Goal: Browse casually

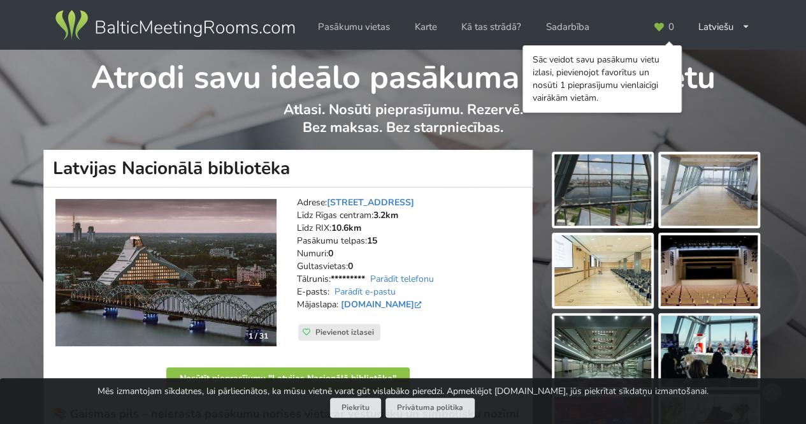
click at [610, 203] on img at bounding box center [602, 189] width 97 height 71
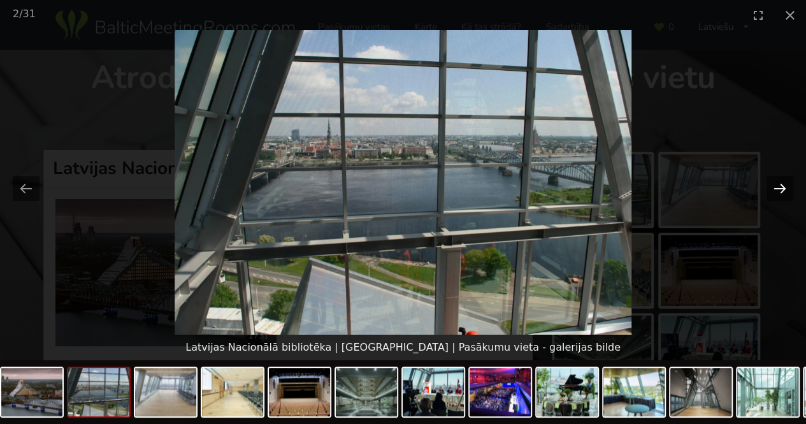
click at [774, 186] on button "Next slide" at bounding box center [780, 188] width 27 height 25
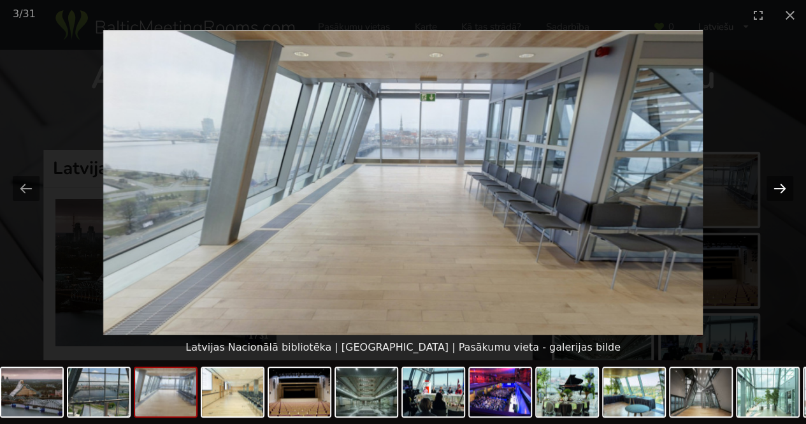
click at [774, 186] on button "Next slide" at bounding box center [780, 188] width 27 height 25
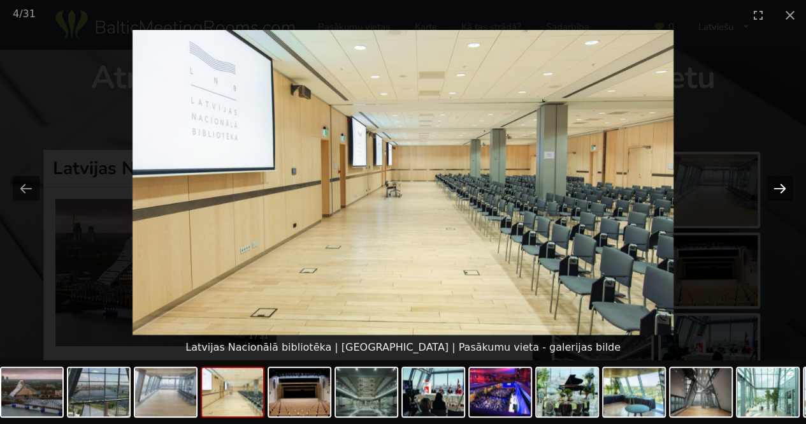
click at [774, 186] on button "Next slide" at bounding box center [780, 188] width 27 height 25
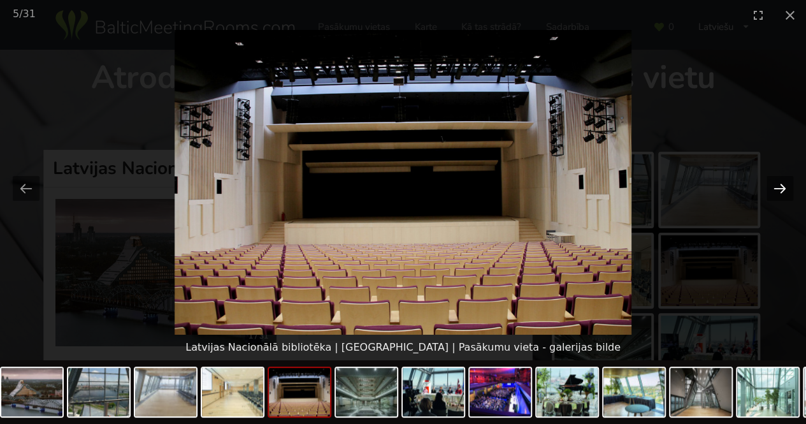
click at [774, 186] on button "Next slide" at bounding box center [780, 188] width 27 height 25
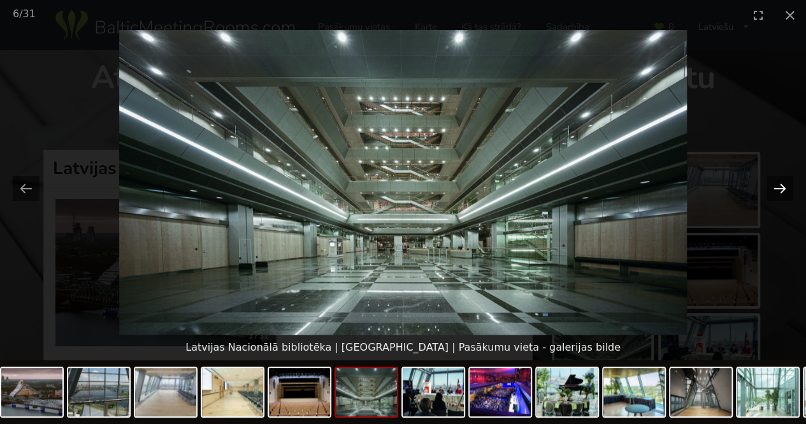
click at [774, 186] on button "Next slide" at bounding box center [780, 188] width 27 height 25
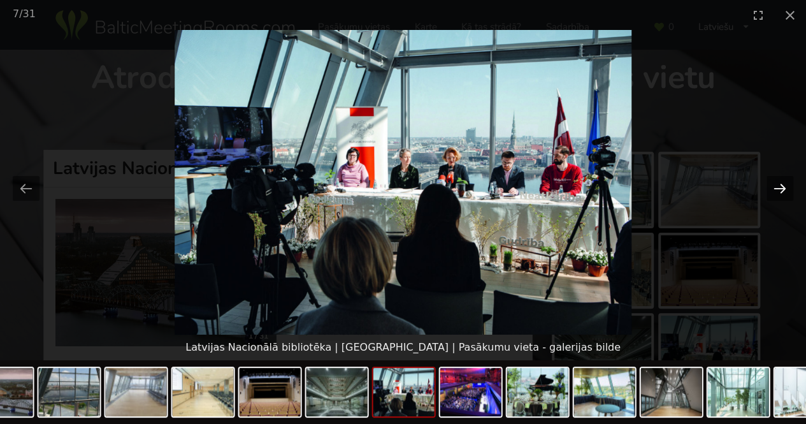
click at [774, 186] on button "Next slide" at bounding box center [780, 188] width 27 height 25
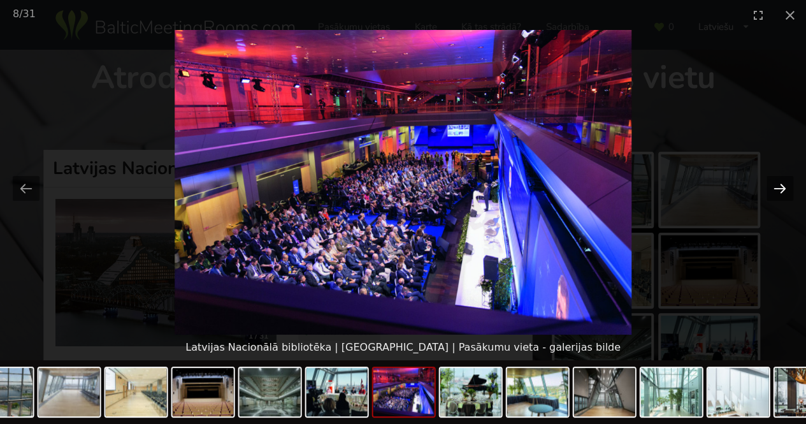
click at [774, 186] on button "Next slide" at bounding box center [780, 188] width 27 height 25
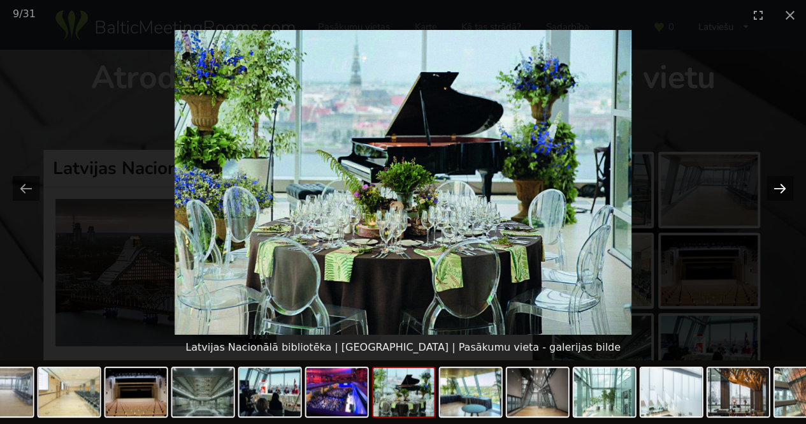
click at [774, 186] on button "Next slide" at bounding box center [780, 188] width 27 height 25
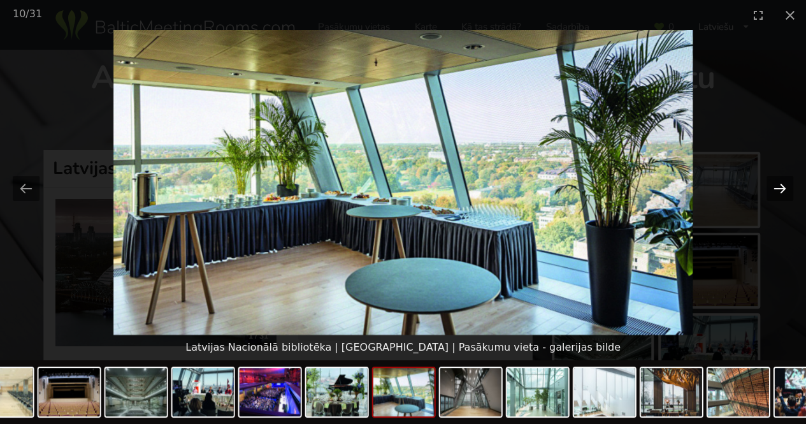
click at [774, 186] on button "Next slide" at bounding box center [780, 188] width 27 height 25
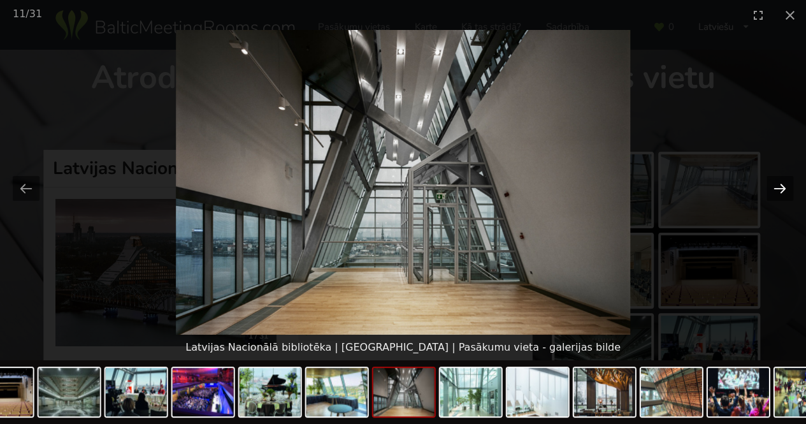
click at [774, 186] on button "Next slide" at bounding box center [780, 188] width 27 height 25
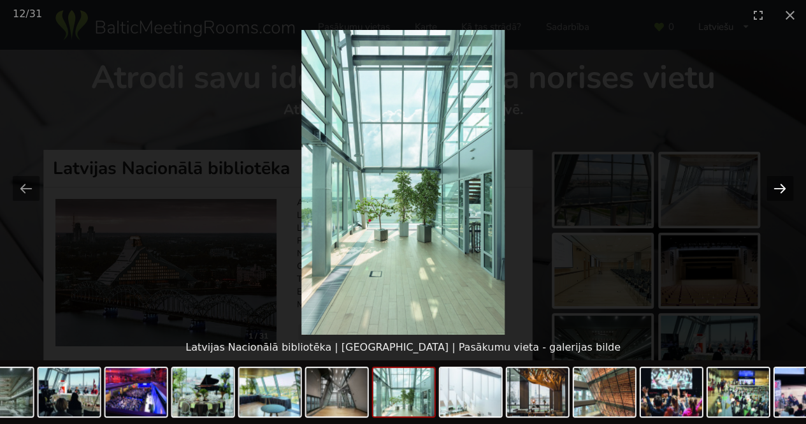
click at [774, 186] on button "Next slide" at bounding box center [780, 188] width 27 height 25
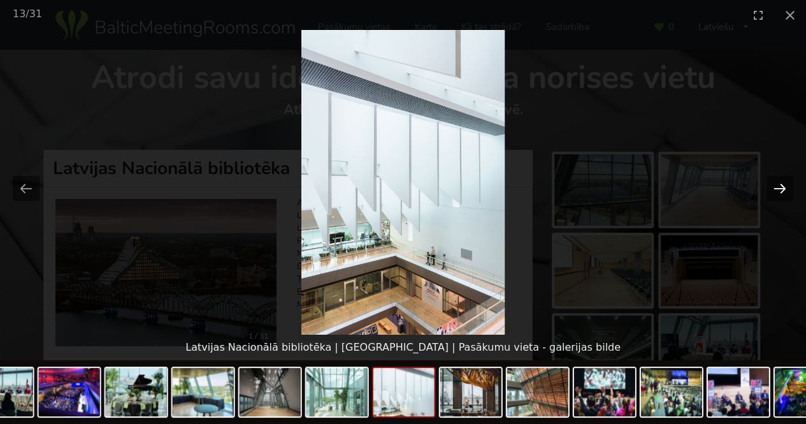
click at [774, 186] on button "Next slide" at bounding box center [780, 188] width 27 height 25
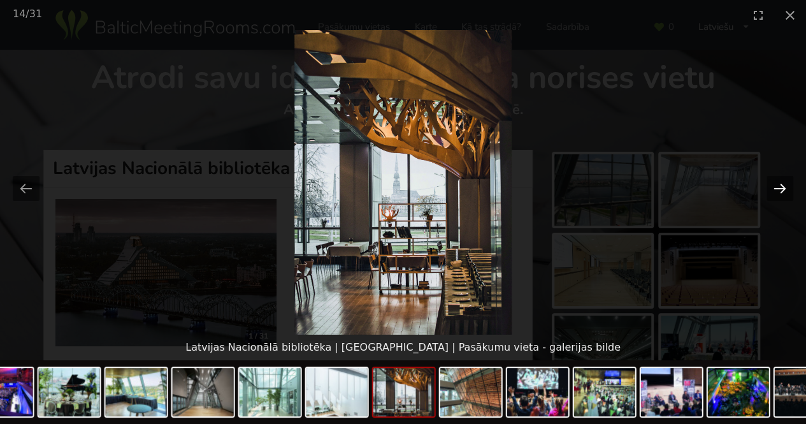
click at [774, 186] on button "Next slide" at bounding box center [780, 188] width 27 height 25
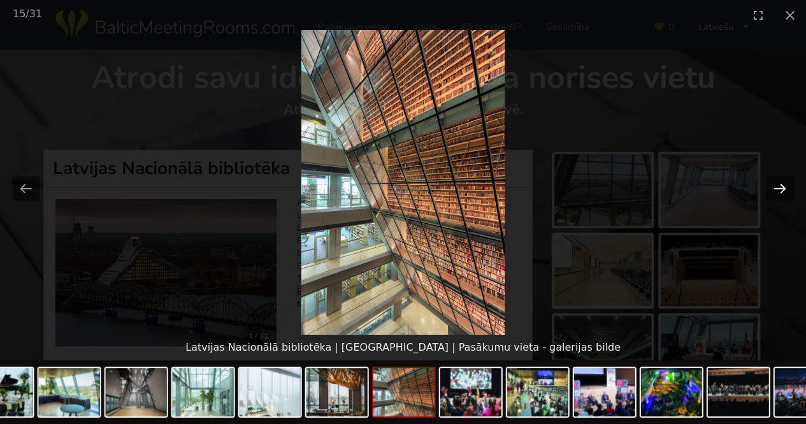
click at [774, 186] on button "Next slide" at bounding box center [780, 188] width 27 height 25
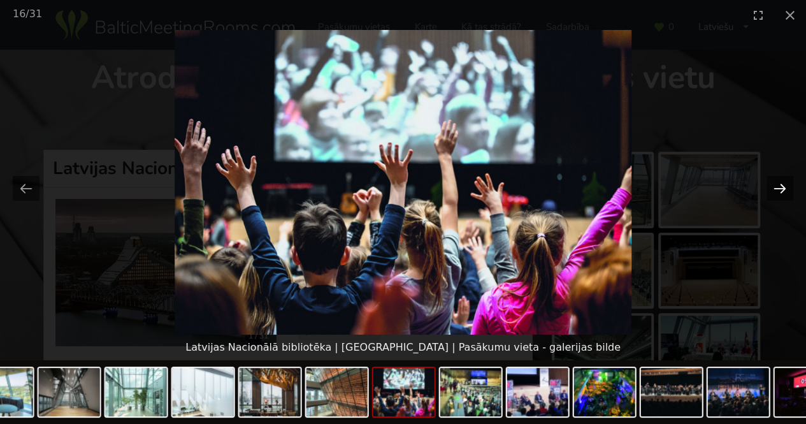
click at [774, 186] on button "Next slide" at bounding box center [780, 188] width 27 height 25
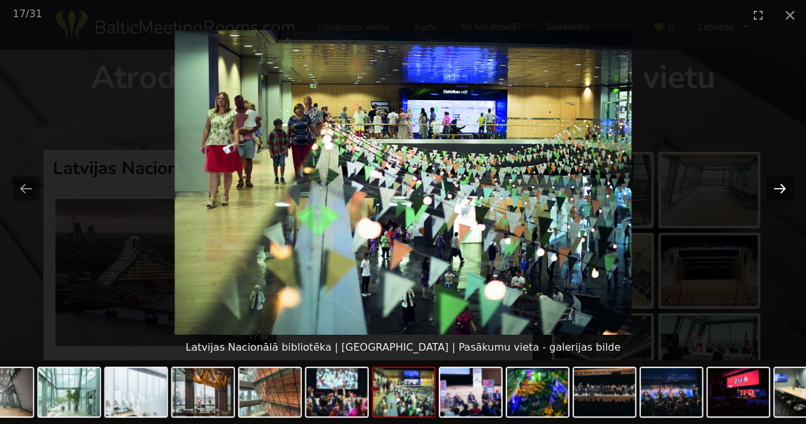
click at [774, 186] on button "Next slide" at bounding box center [780, 188] width 27 height 25
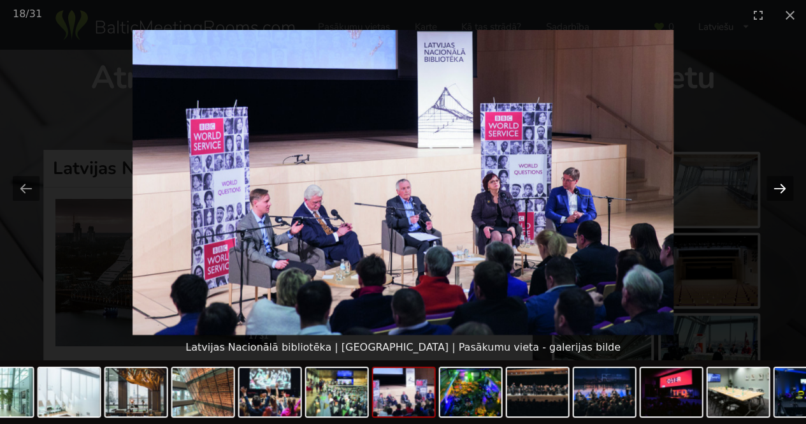
click at [774, 186] on button "Next slide" at bounding box center [780, 188] width 27 height 25
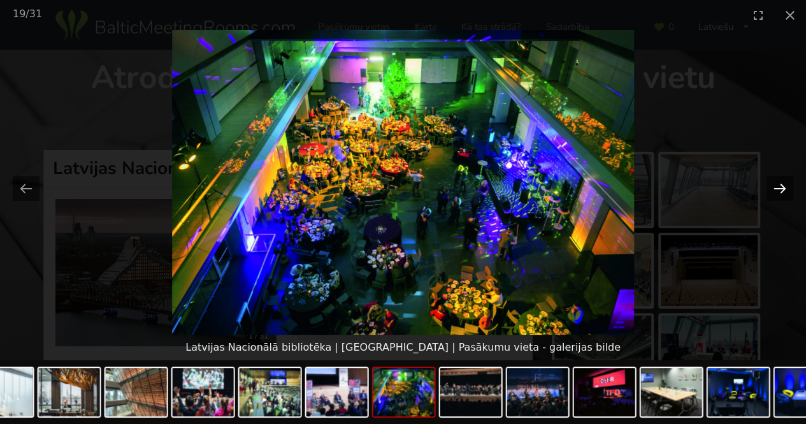
click at [774, 186] on button "Next slide" at bounding box center [780, 188] width 27 height 25
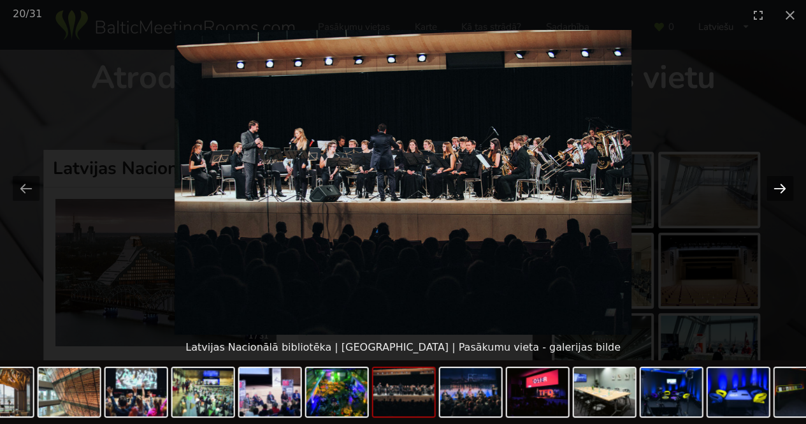
click at [774, 186] on button "Next slide" at bounding box center [780, 188] width 27 height 25
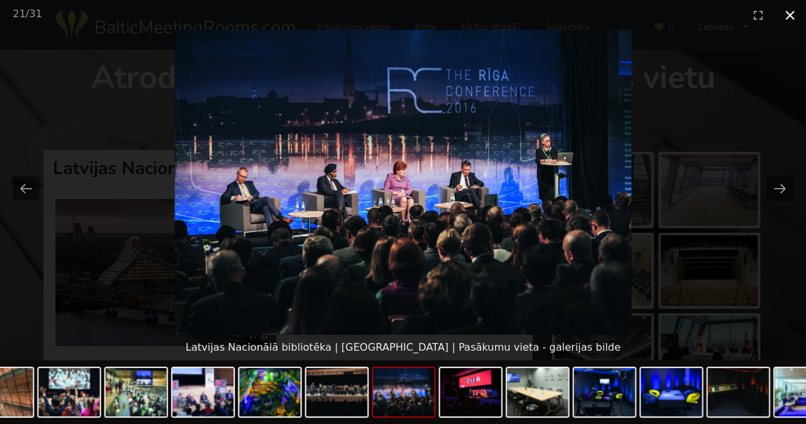
click at [788, 18] on button "Close gallery" at bounding box center [790, 15] width 32 height 30
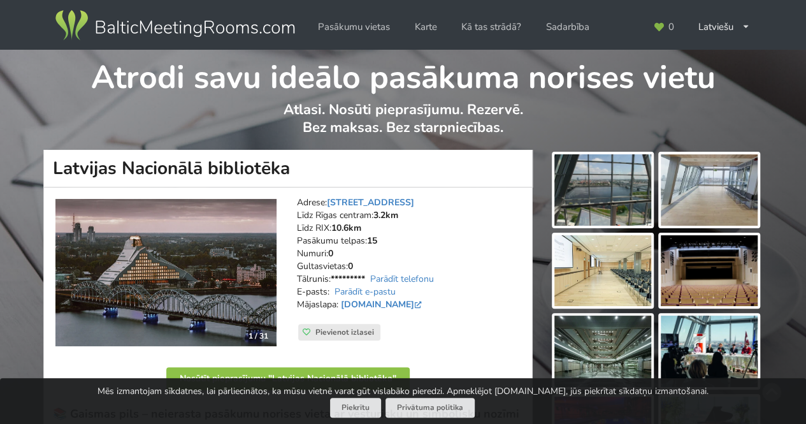
scroll to position [219, 0]
